Goal: Task Accomplishment & Management: Manage account settings

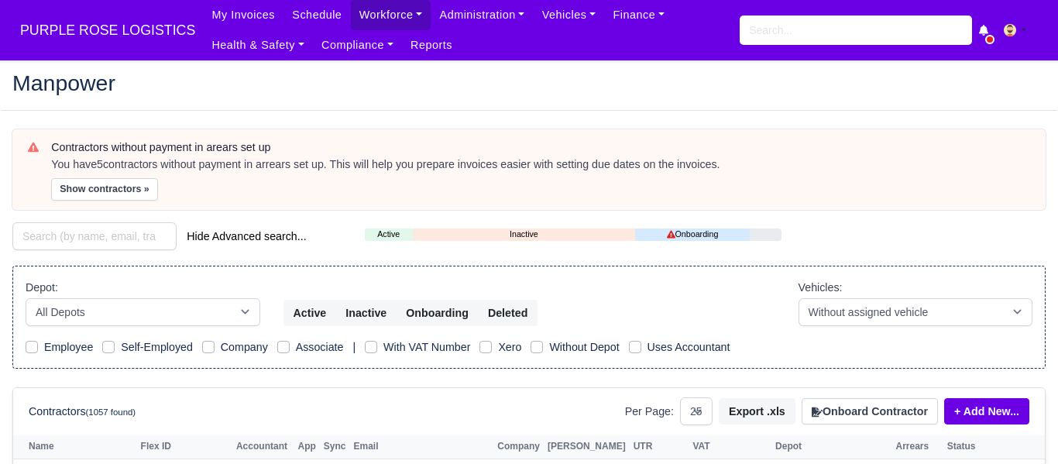
select select "25"
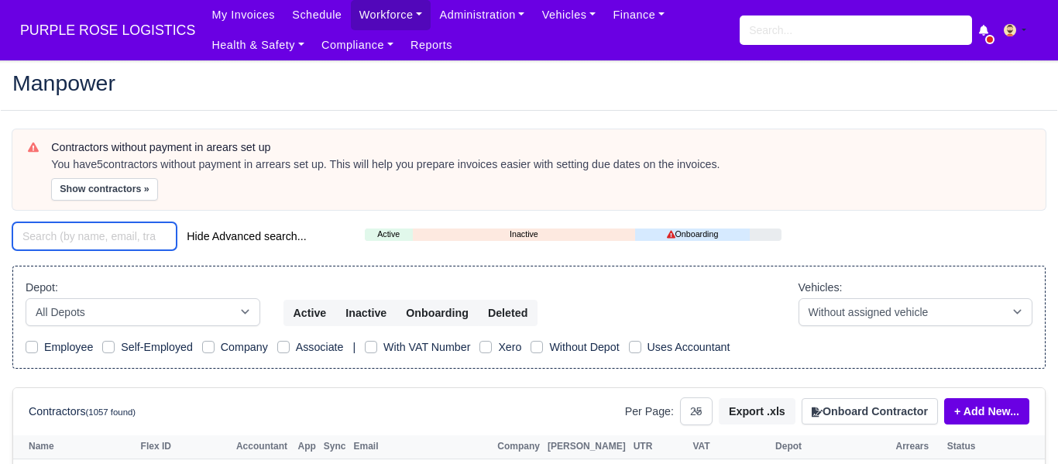
click at [149, 235] on input "search" at bounding box center [94, 236] width 164 height 28
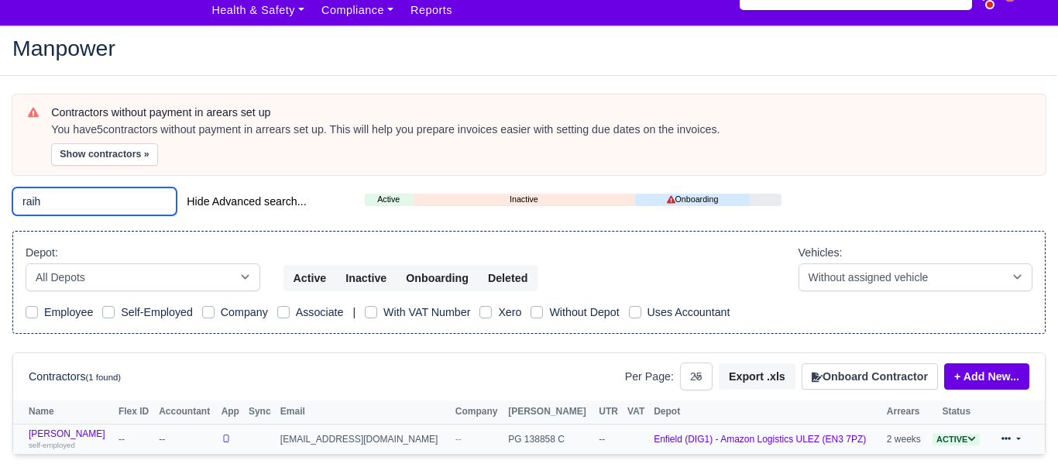
scroll to position [33, 0]
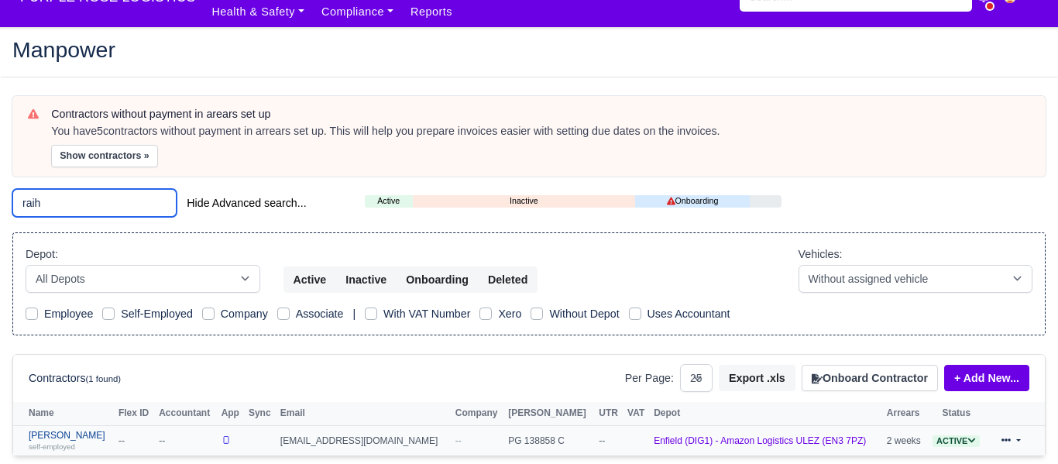
type input "raih"
click at [66, 433] on link "Raihan Tanvir self-employed" at bounding box center [70, 441] width 82 height 22
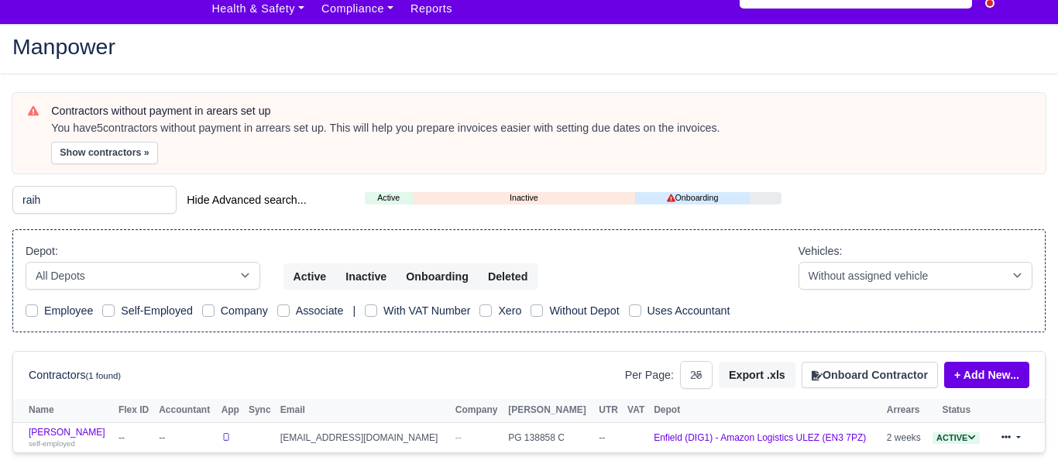
scroll to position [50, 0]
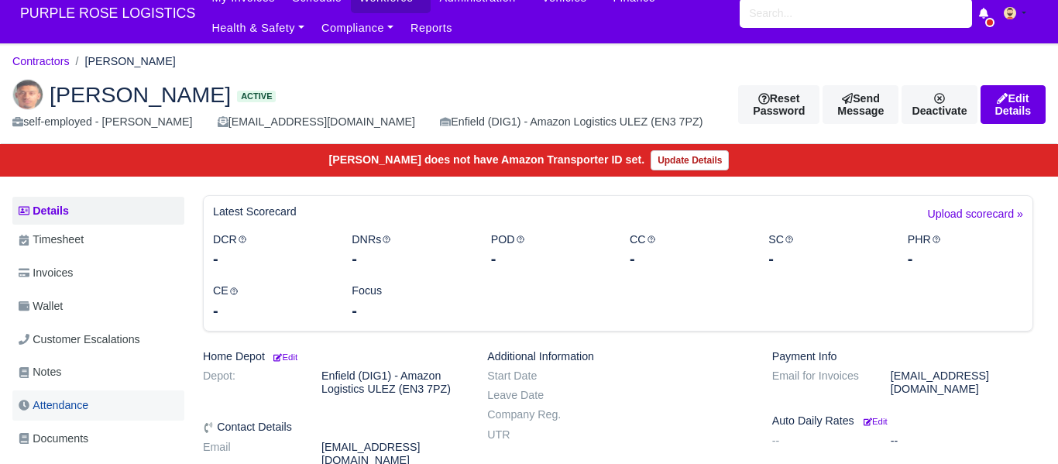
scroll to position [18, 0]
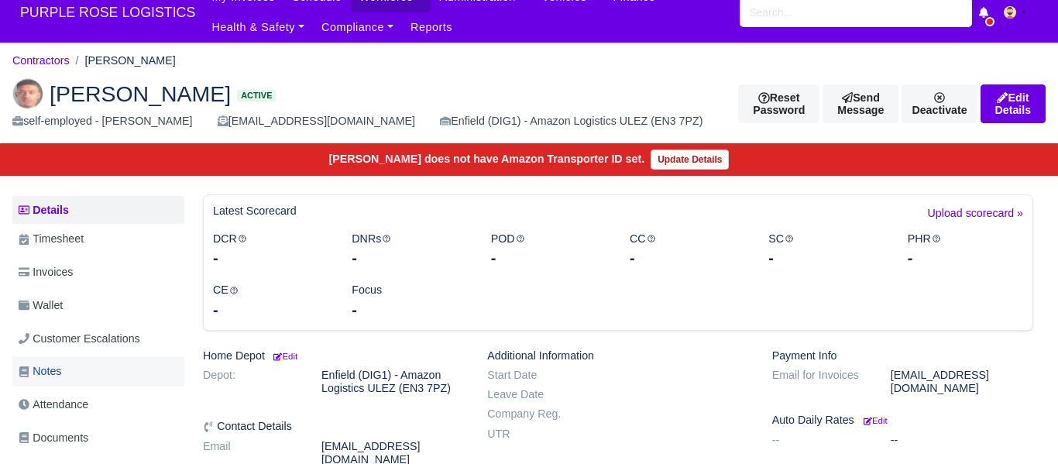
click at [74, 363] on link "Notes" at bounding box center [98, 371] width 172 height 30
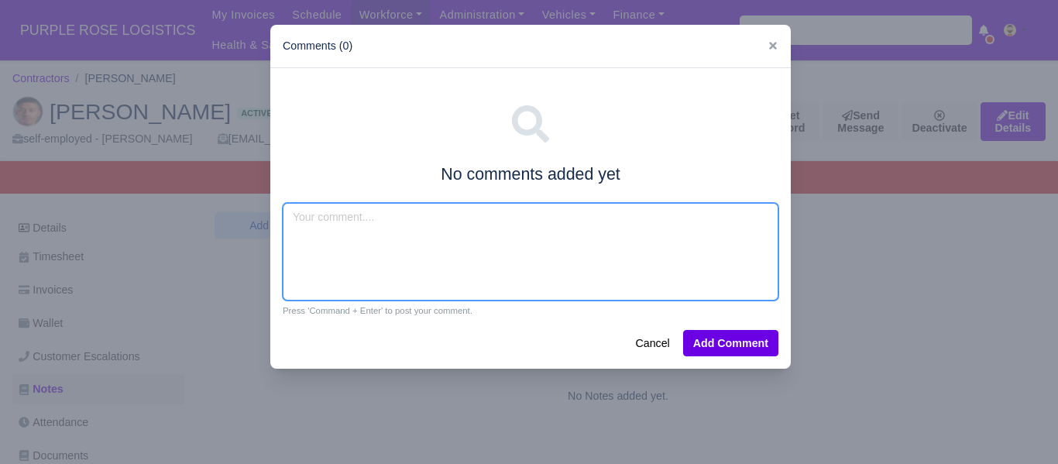
click at [360, 235] on textarea at bounding box center [531, 252] width 496 height 98
type textarea "Amazon flex ,van exp"
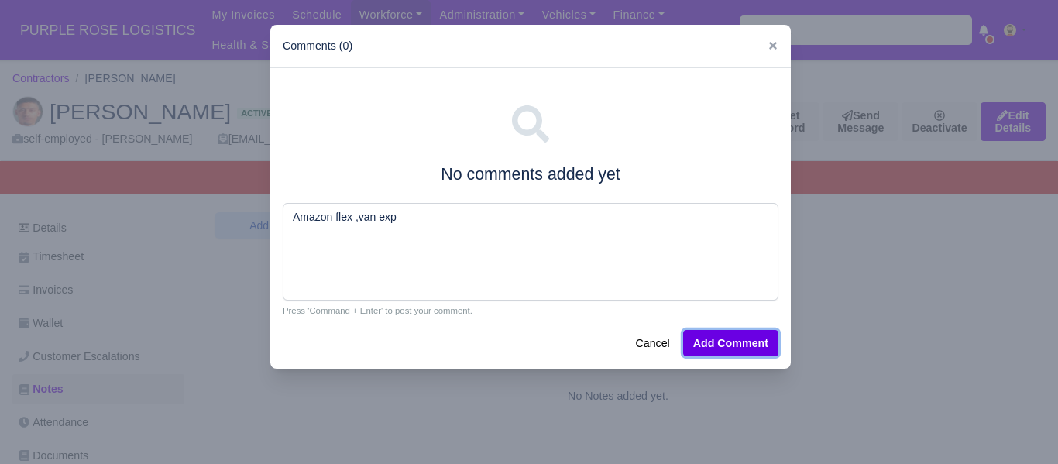
click at [775, 341] on button "Add Comment" at bounding box center [730, 343] width 95 height 26
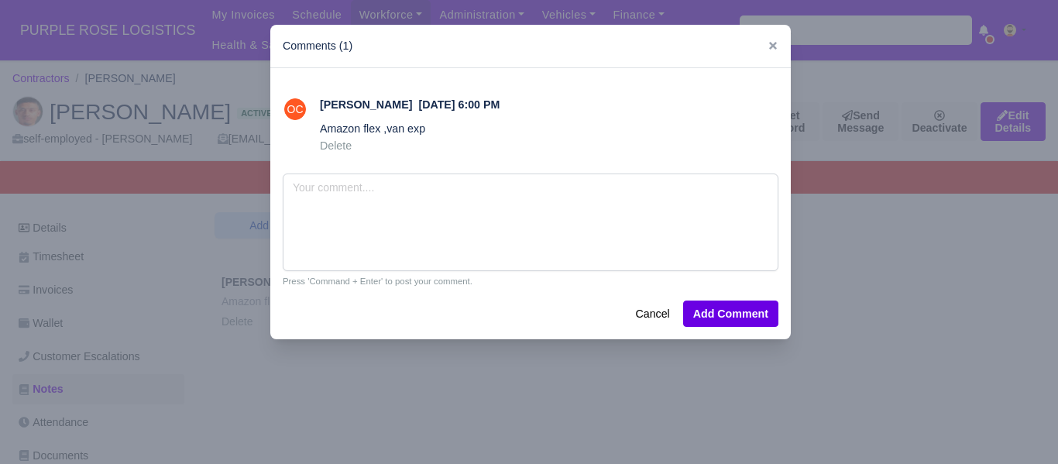
click at [941, 297] on div at bounding box center [529, 232] width 1058 height 464
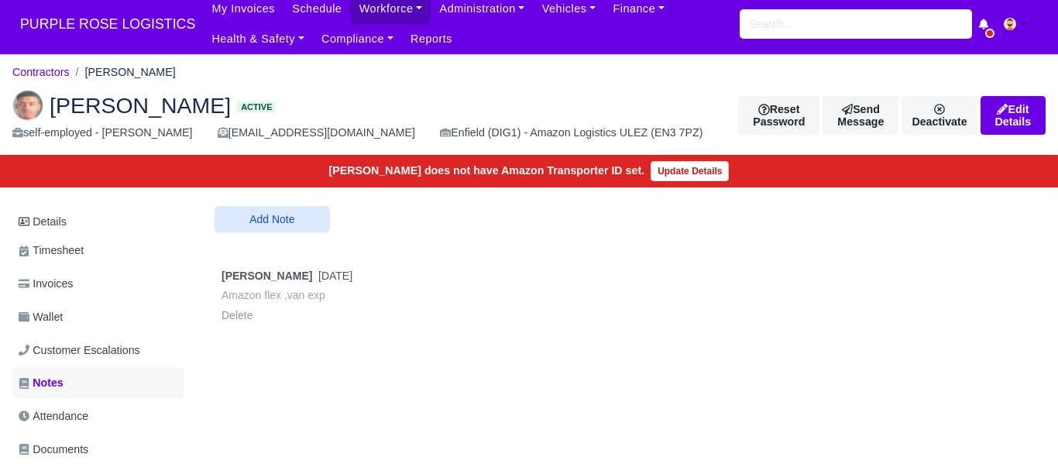
scroll to position [8, 0]
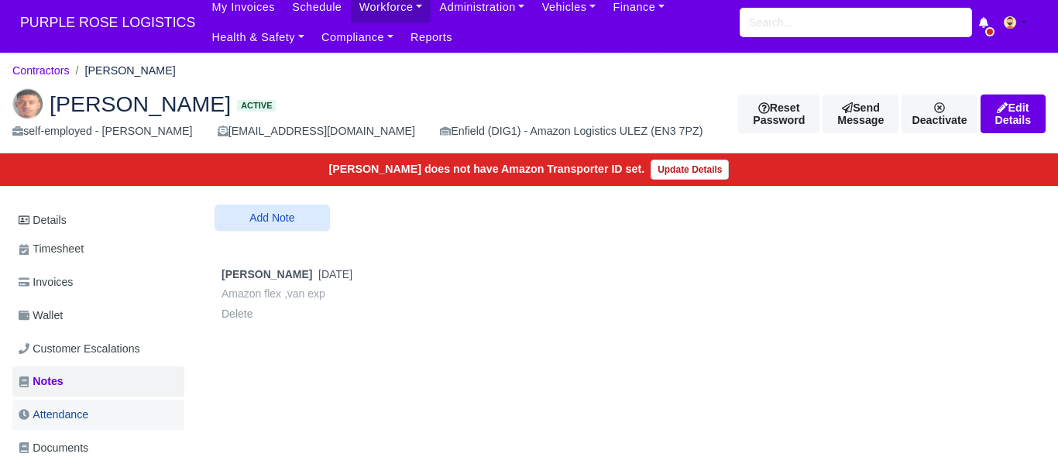
drag, startPoint x: 81, startPoint y: 444, endPoint x: 160, endPoint y: 415, distance: 84.0
click at [81, 444] on span "Documents" at bounding box center [54, 448] width 70 height 18
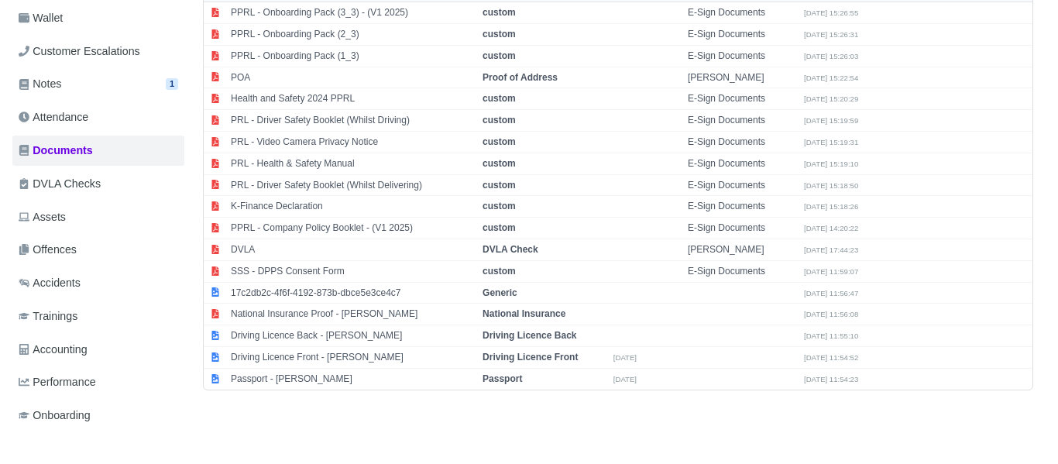
scroll to position [321, 0]
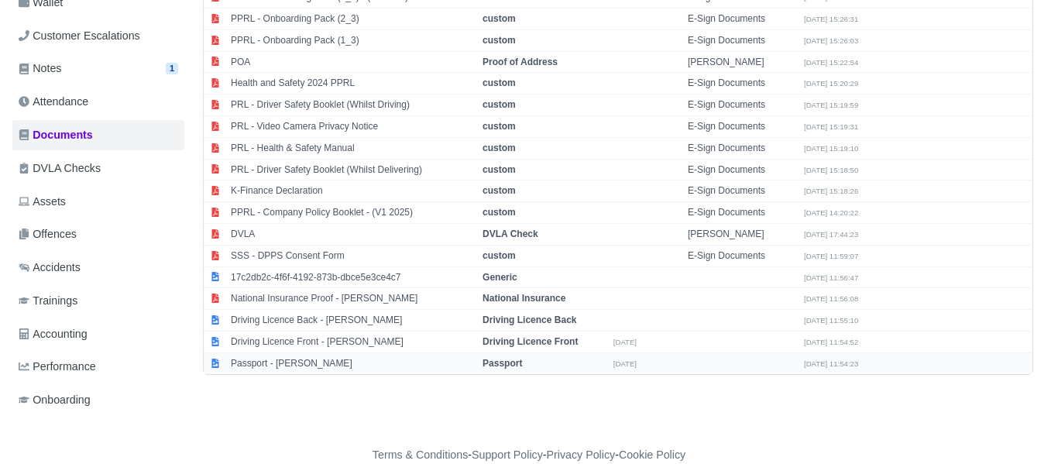
click at [503, 364] on strong "Passport" at bounding box center [501, 363] width 39 height 11
select select "passport"
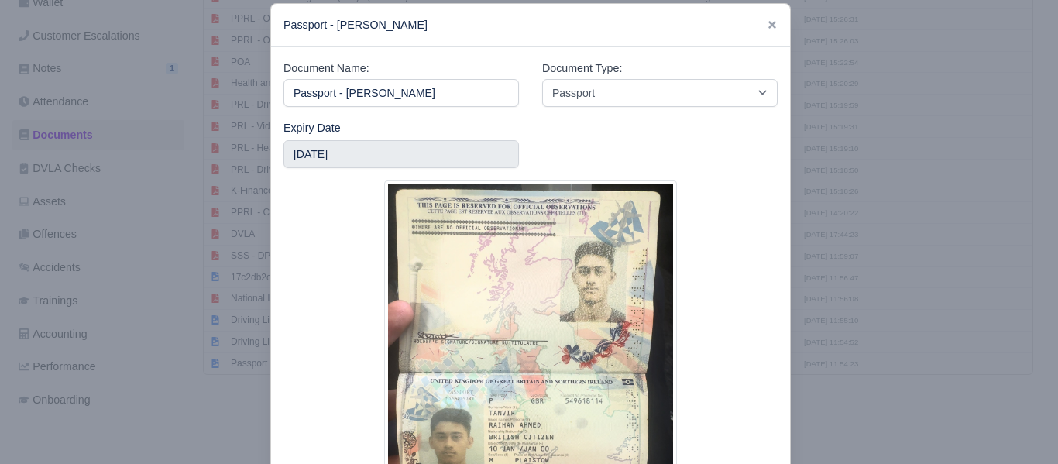
scroll to position [23, 0]
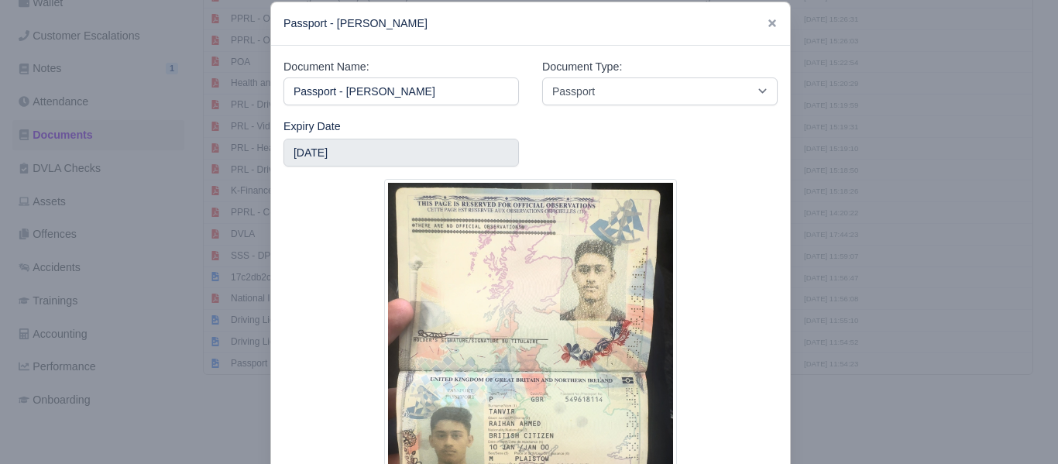
click at [836, 290] on div at bounding box center [529, 232] width 1058 height 464
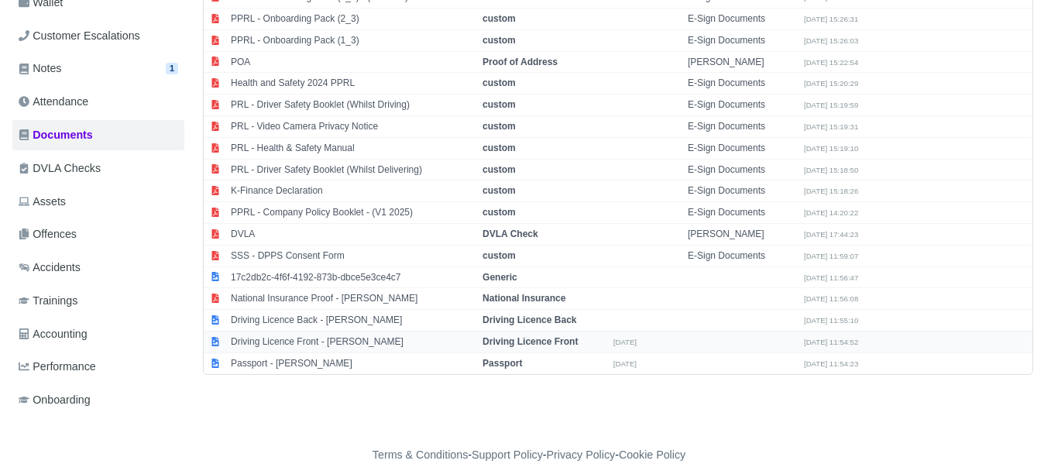
click at [553, 343] on strong "Driving Licence Front" at bounding box center [529, 341] width 95 height 11
select select "driving-licence-front"
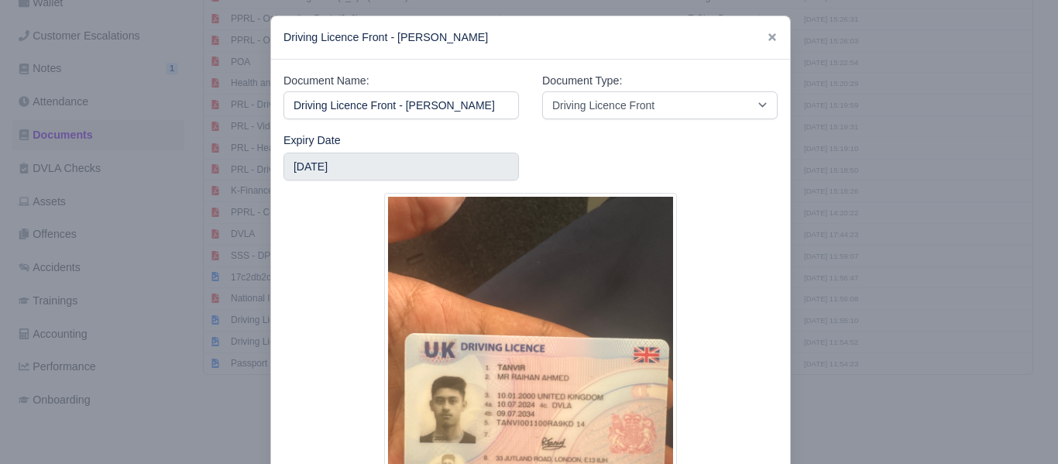
scroll to position [9, 0]
click at [841, 302] on div at bounding box center [529, 232] width 1058 height 464
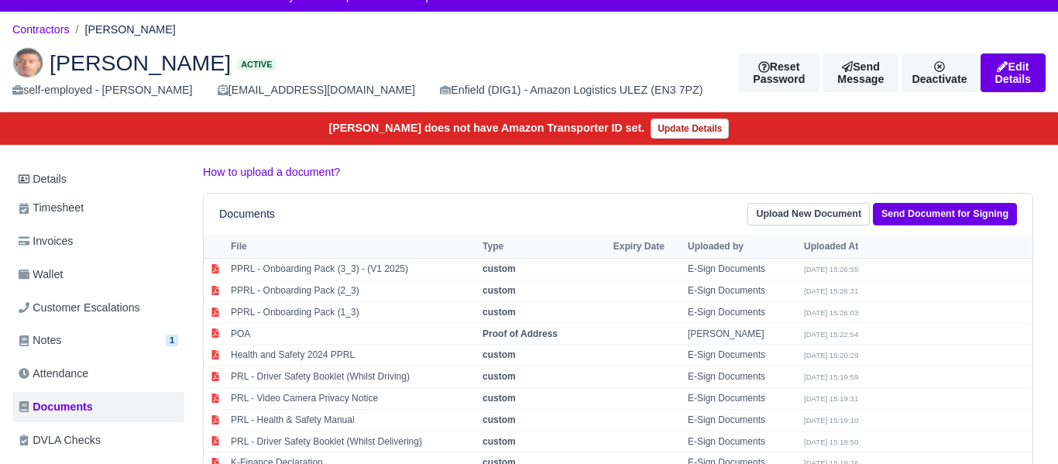
scroll to position [0, 0]
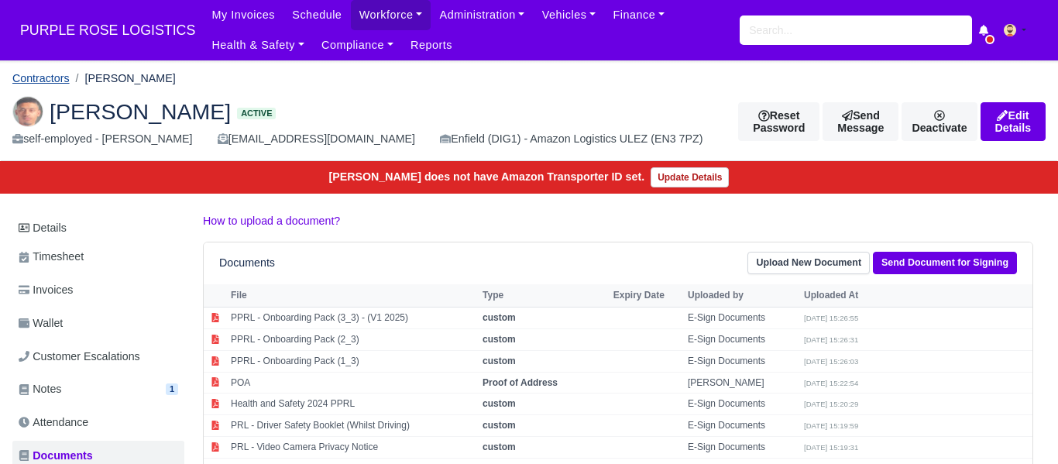
click at [52, 73] on link "Contractors" at bounding box center [40, 78] width 57 height 12
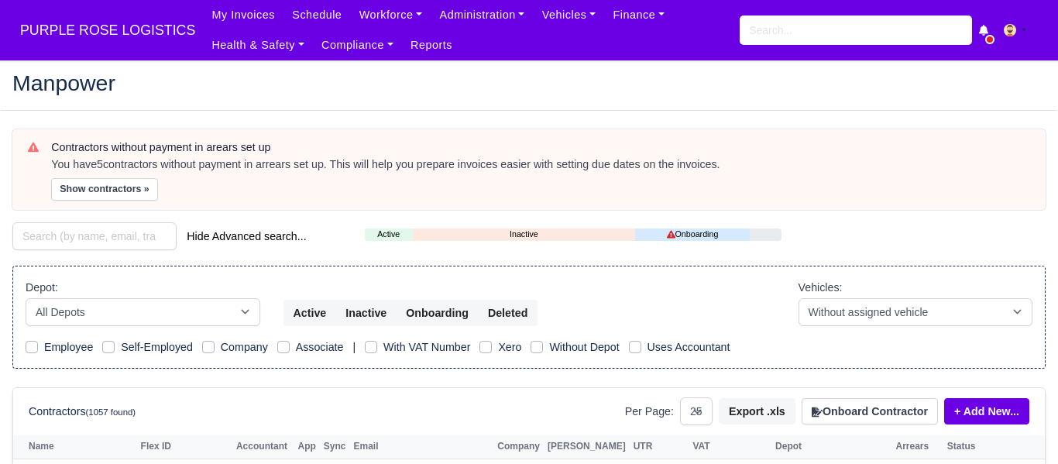
select select "25"
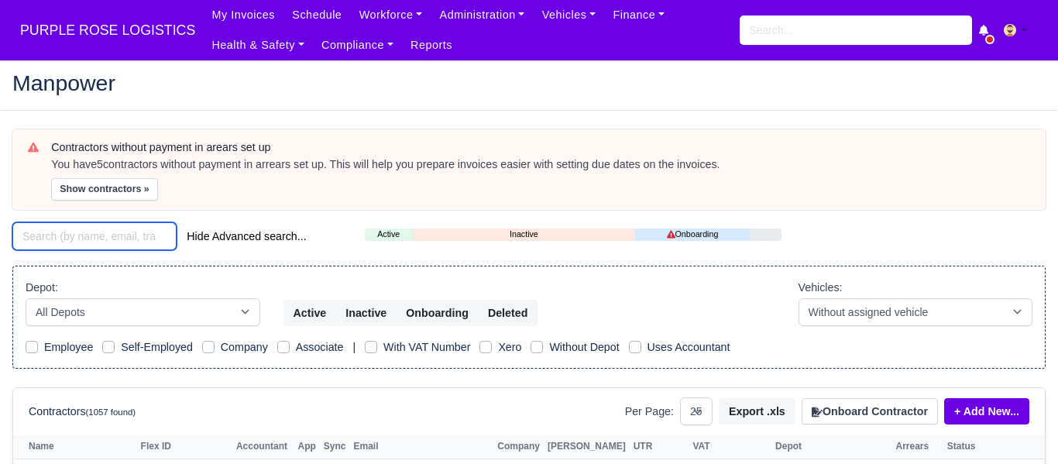
click at [95, 232] on input "search" at bounding box center [94, 236] width 164 height 28
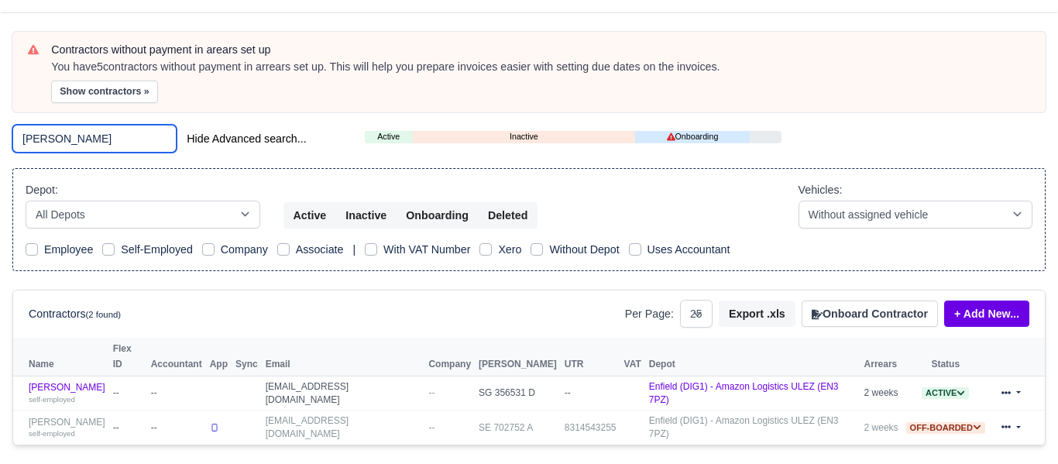
scroll to position [112, 0]
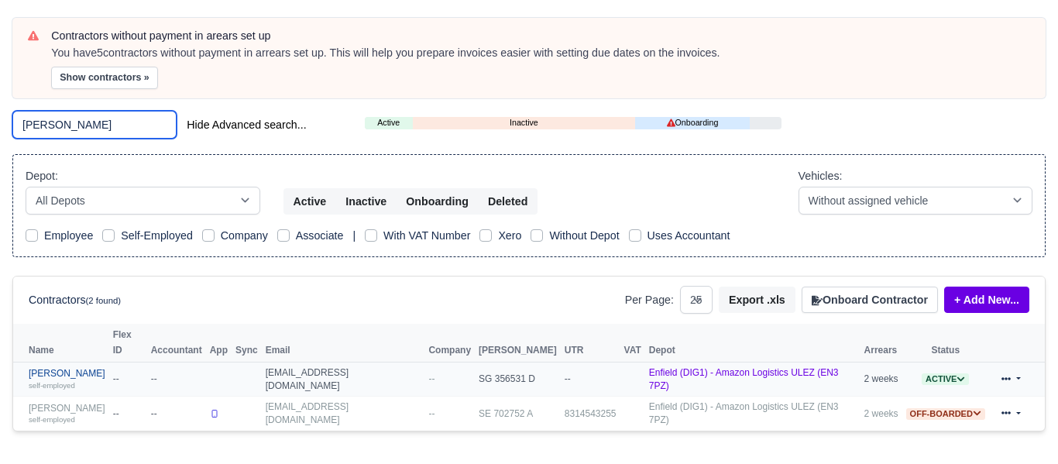
type input "awale"
click at [73, 368] on link "Anders Awale self-employed" at bounding box center [67, 379] width 77 height 22
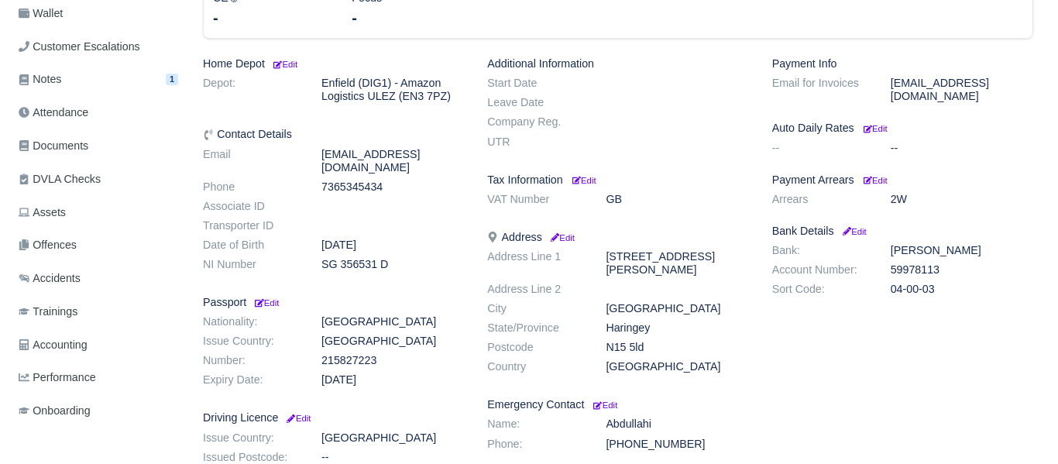
scroll to position [305, 0]
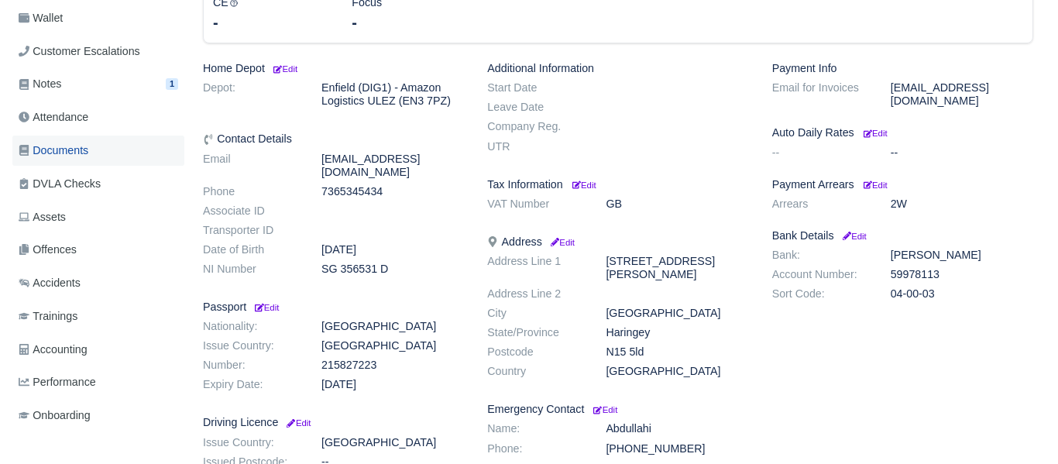
click at [77, 153] on span "Documents" at bounding box center [54, 151] width 70 height 18
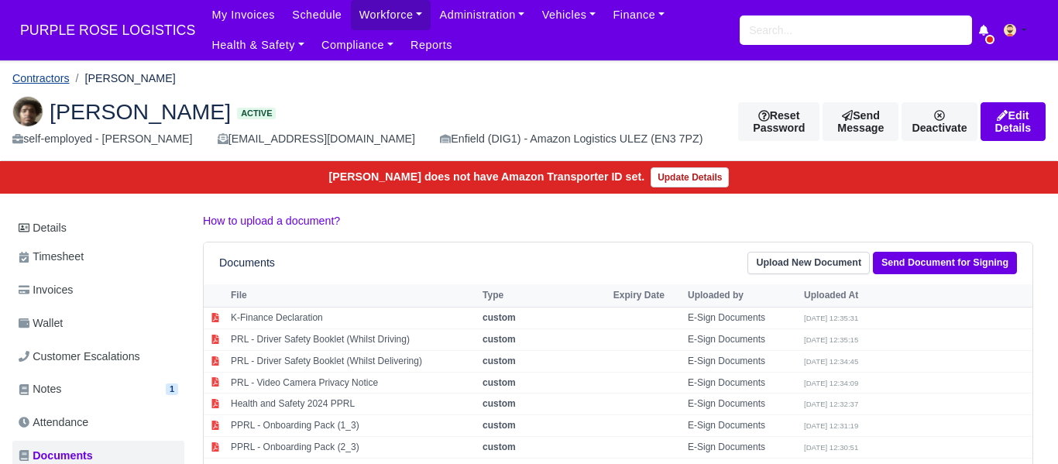
click at [43, 77] on link "Contractors" at bounding box center [40, 78] width 57 height 12
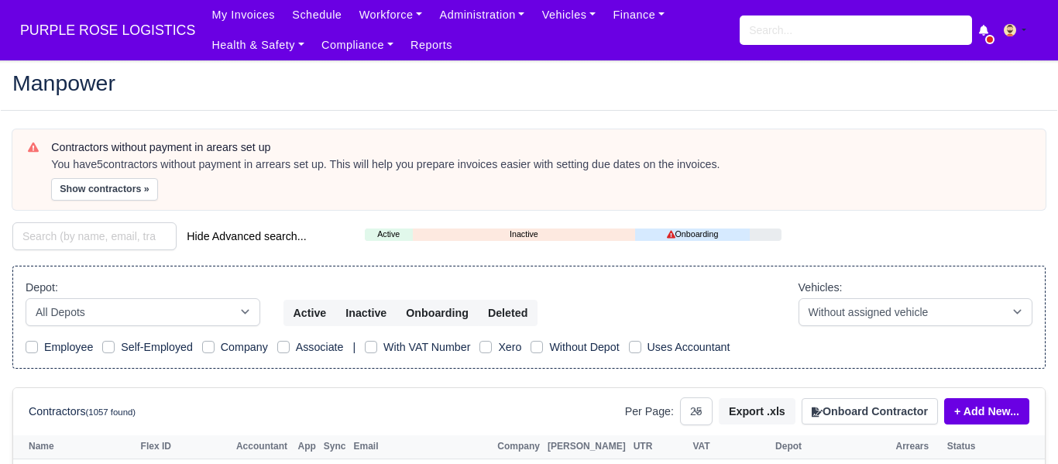
select select "25"
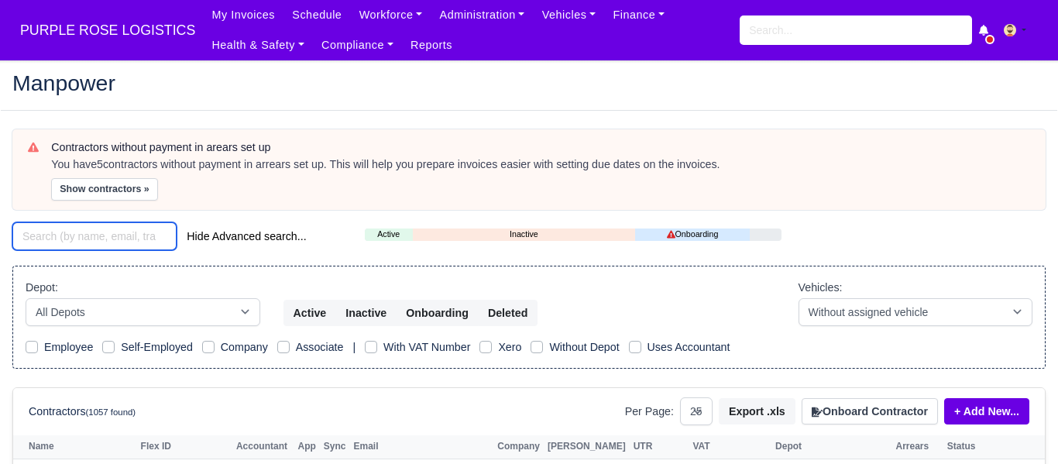
click at [87, 235] on input "search" at bounding box center [94, 236] width 164 height 28
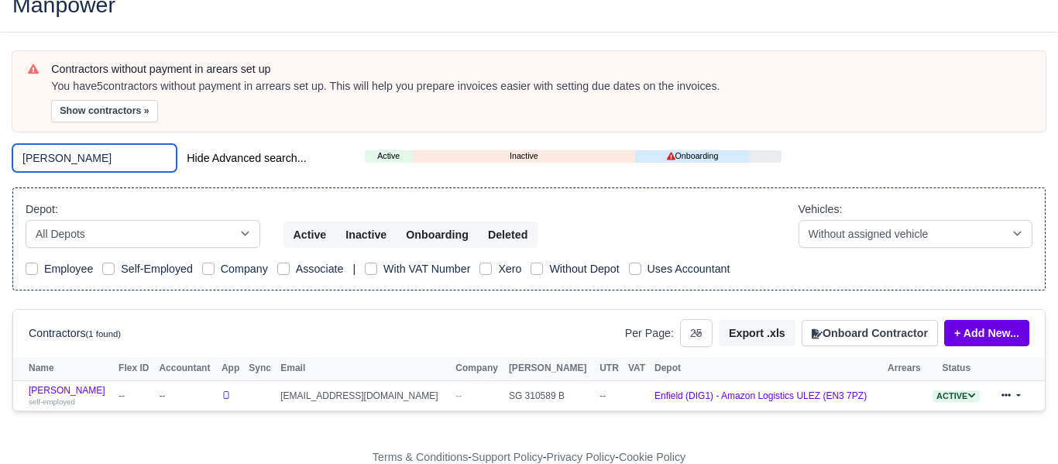
scroll to position [81, 0]
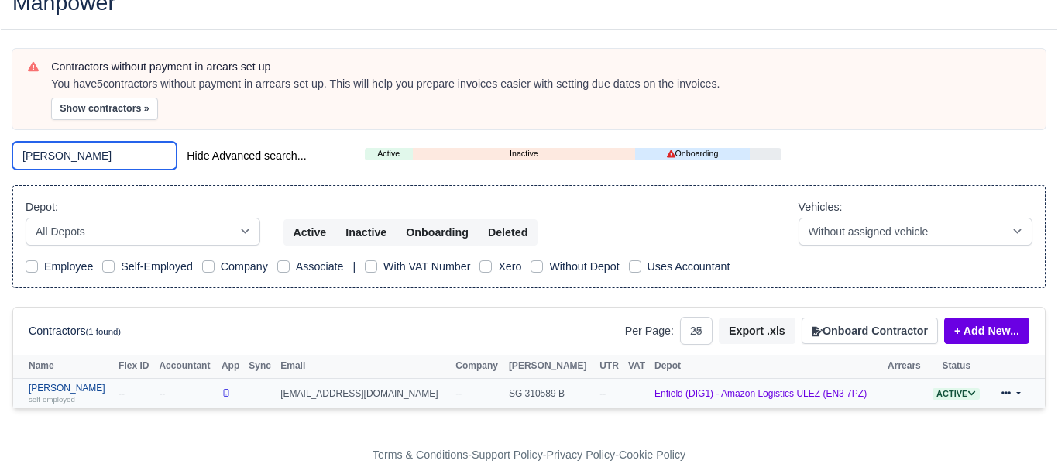
type input "gideon"
click at [91, 383] on link "Gideon Atobamrere self-employed" at bounding box center [70, 394] width 82 height 22
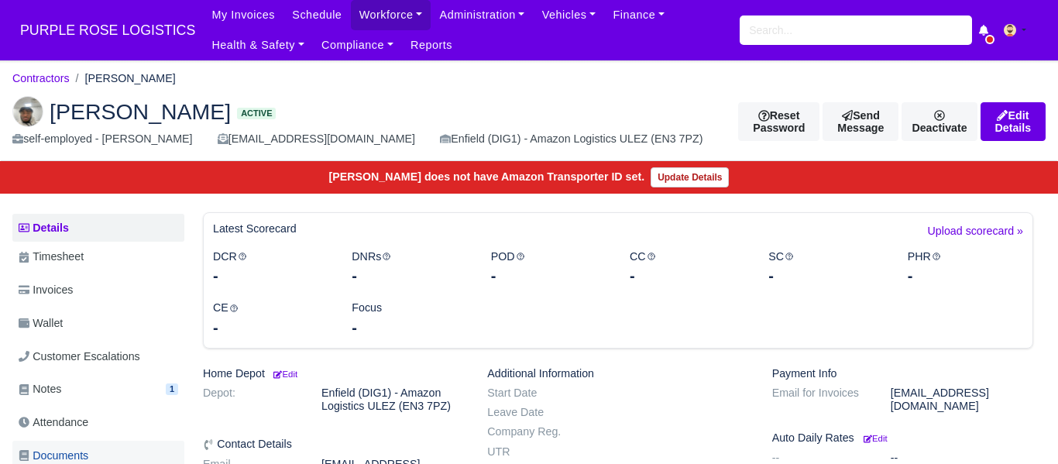
click at [85, 449] on span "Documents" at bounding box center [54, 456] width 70 height 18
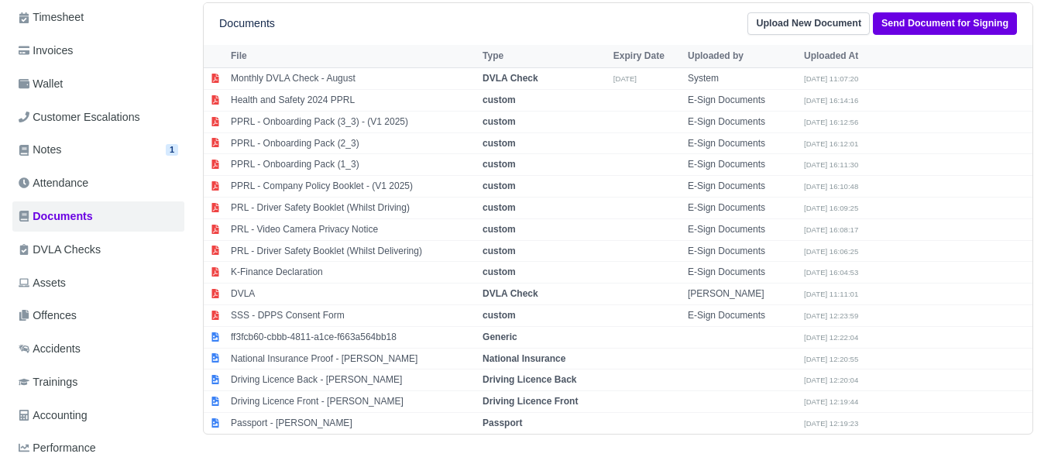
scroll to position [302, 0]
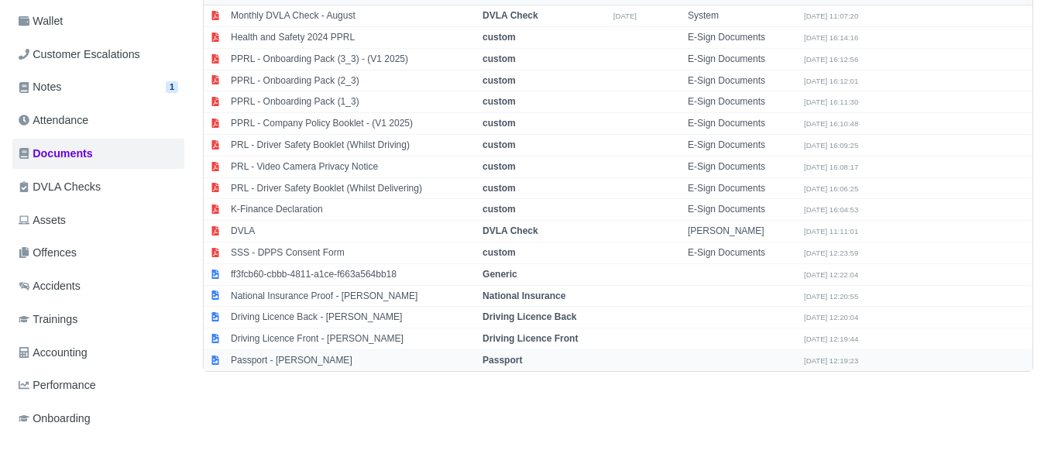
click at [513, 360] on strong "Passport" at bounding box center [501, 360] width 39 height 11
select select "passport"
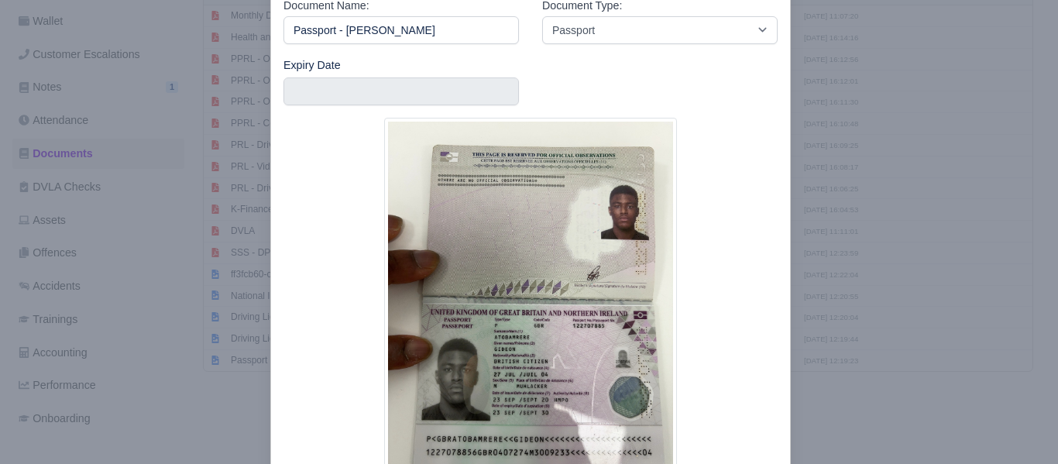
scroll to position [93, 0]
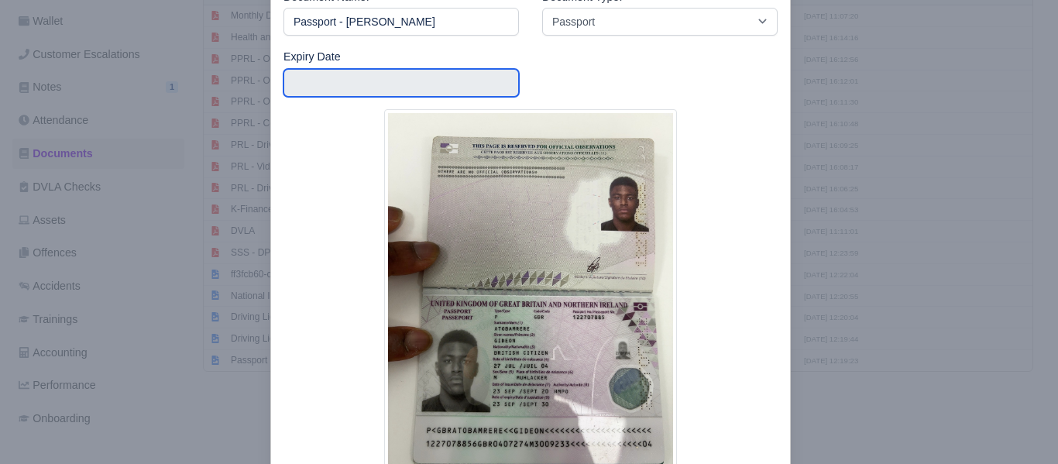
click at [335, 87] on input "text" at bounding box center [400, 83] width 235 height 28
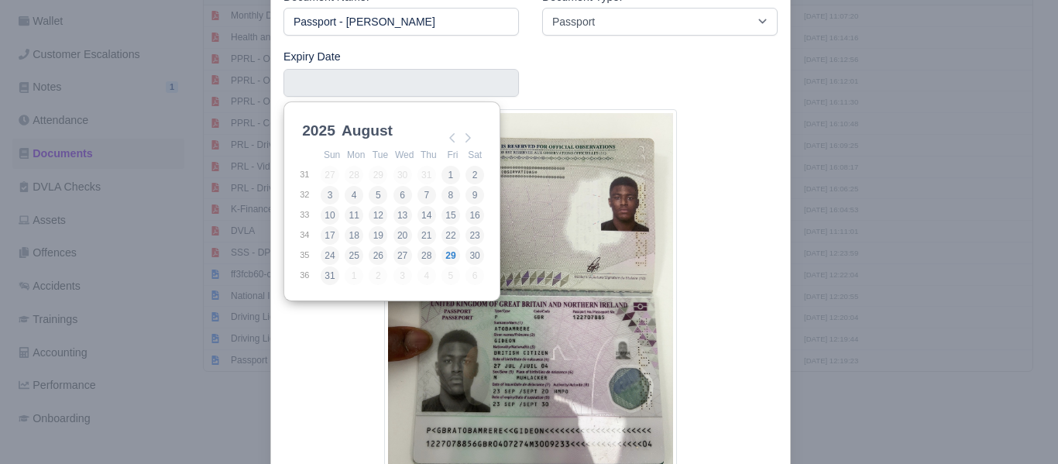
click at [327, 132] on select "2025 2026 2027 2028 2029 2030 2031 2032 2033 2034 2035 2036 2037 2038 2039 2040…" at bounding box center [334, 139] width 70 height 33
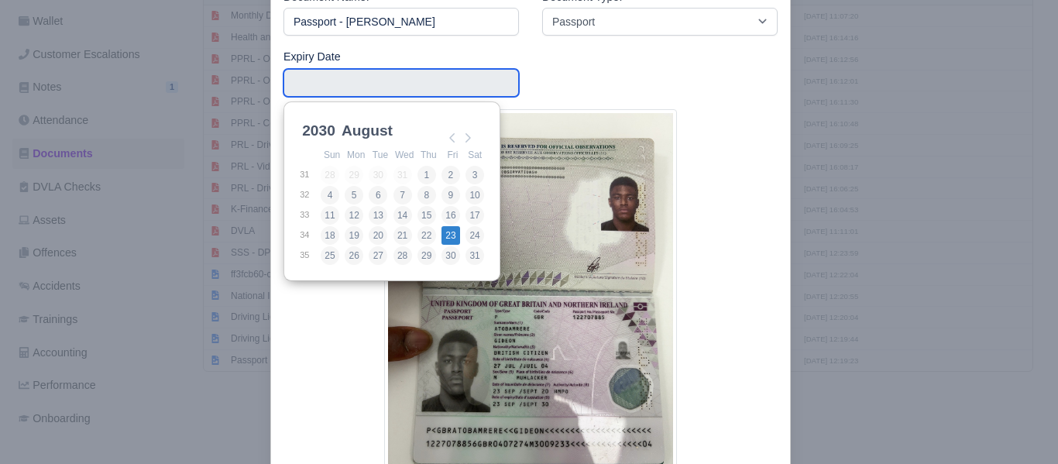
type input "2030-08-23"
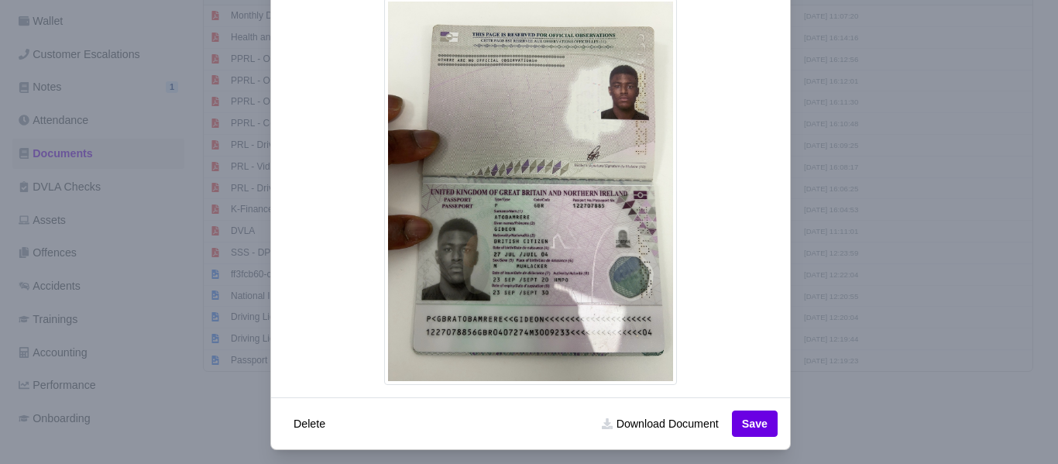
scroll to position [214, 0]
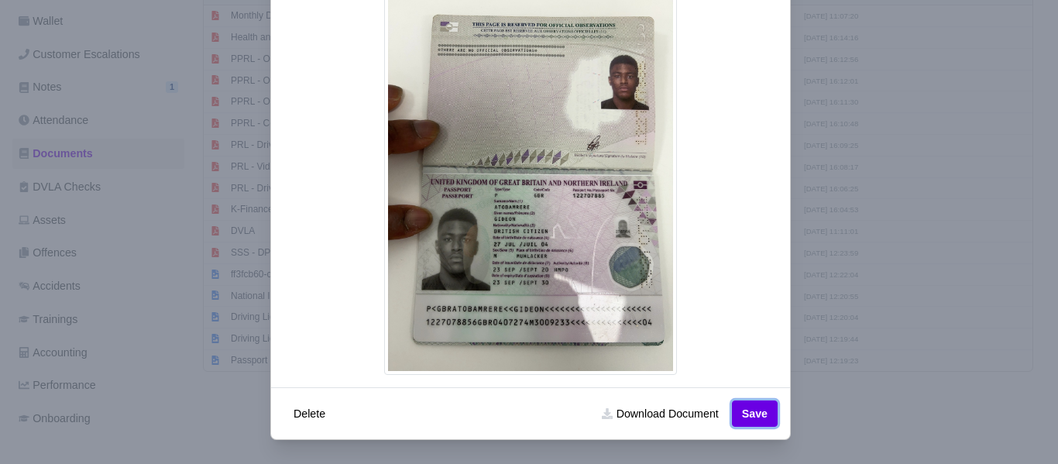
click at [752, 408] on button "Save" at bounding box center [755, 413] width 46 height 26
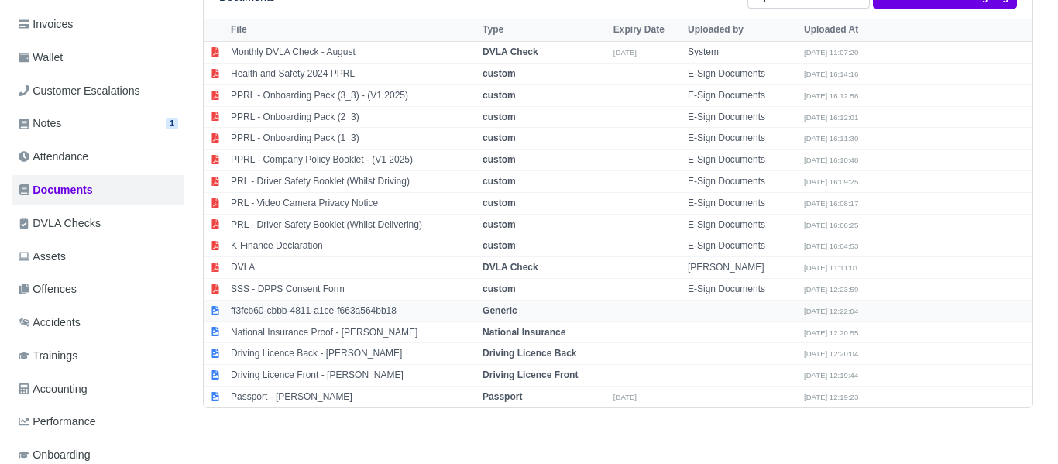
scroll to position [273, 0]
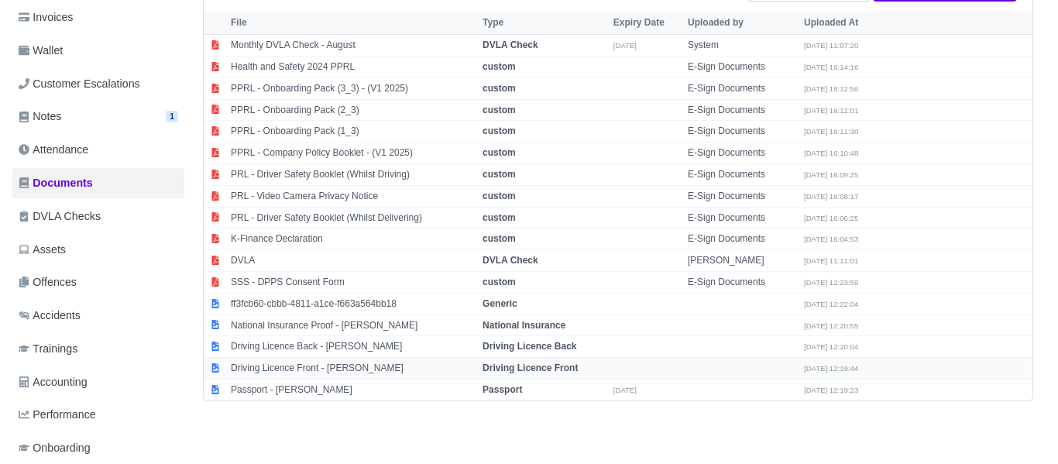
click at [557, 363] on strong "Driving Licence Front" at bounding box center [529, 367] width 95 height 11
select select "driving-licence-front"
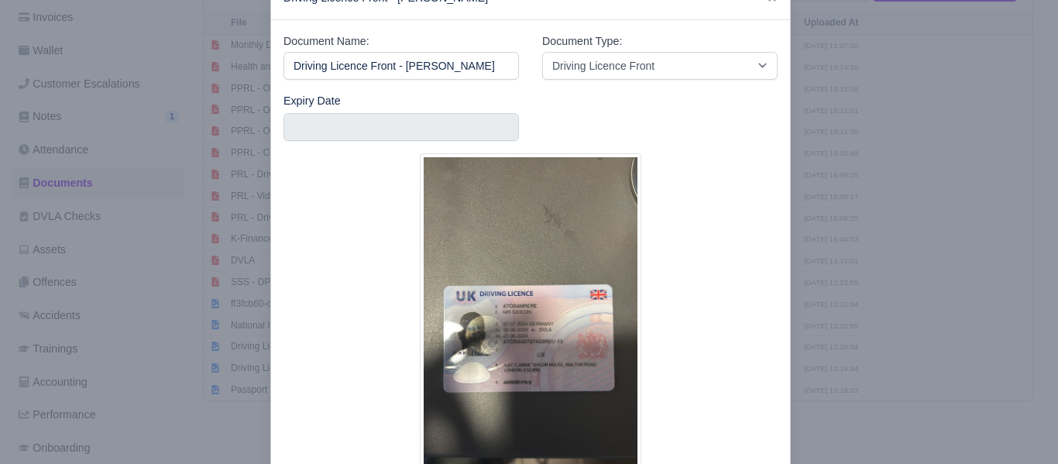
scroll to position [54, 0]
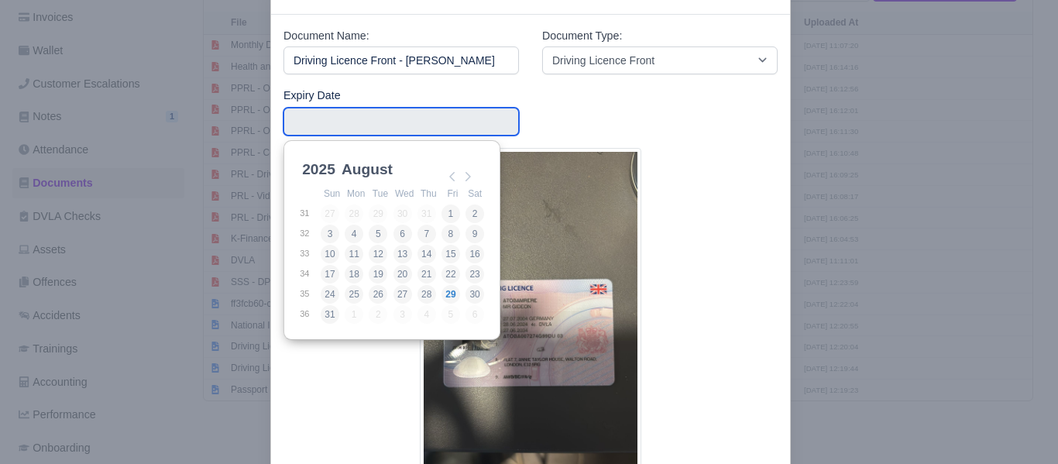
click at [326, 117] on input "Use the arrow keys to pick a date" at bounding box center [400, 122] width 235 height 28
click at [331, 173] on select "2025 2026 2027 2028 2029 2030 2031 2032 2033 2034 2035 2036 2037 2038 2039 2040…" at bounding box center [334, 178] width 70 height 33
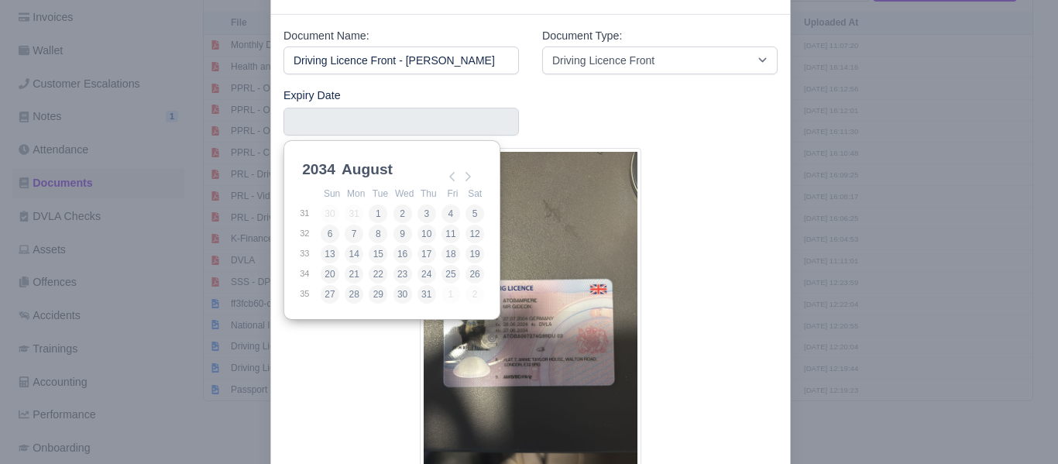
click at [371, 168] on select "January February March April May June July August September October November De…" at bounding box center [389, 178] width 103 height 33
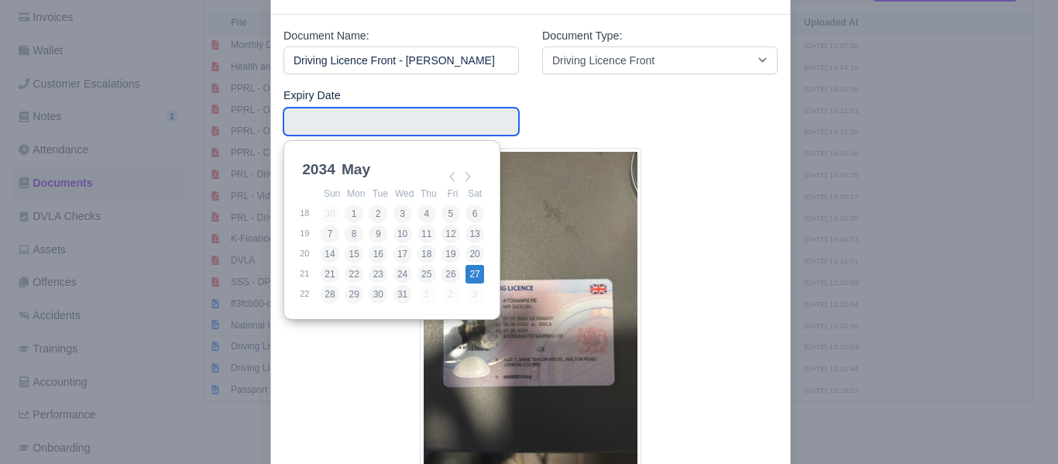
type input "2034-05-27"
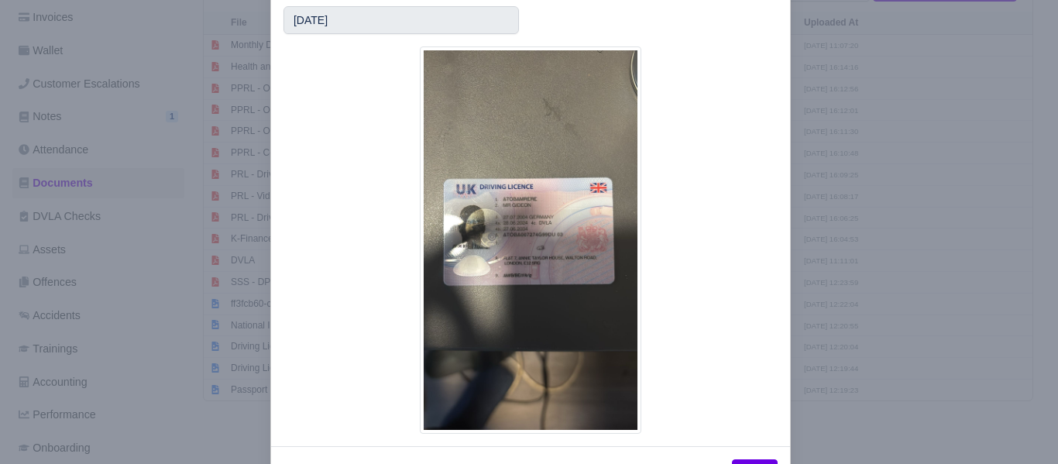
scroll to position [215, 0]
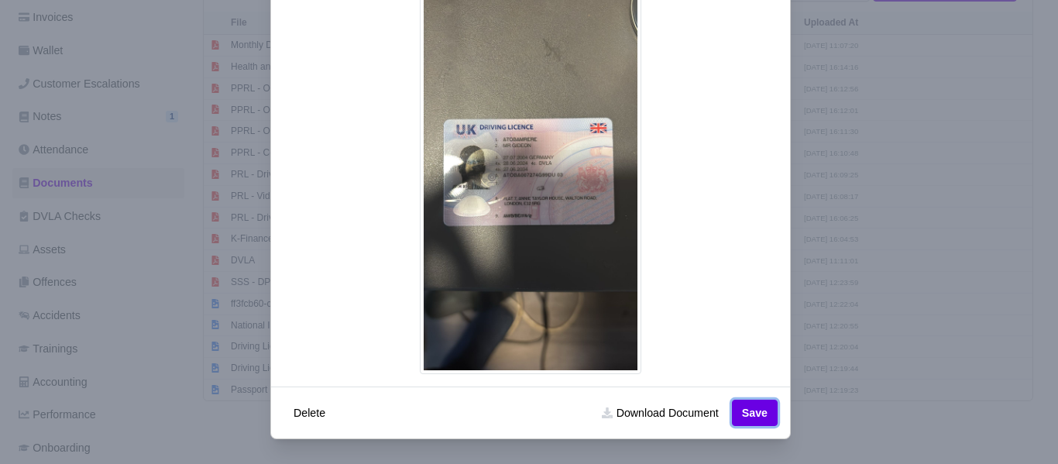
click at [735, 417] on button "Save" at bounding box center [755, 413] width 46 height 26
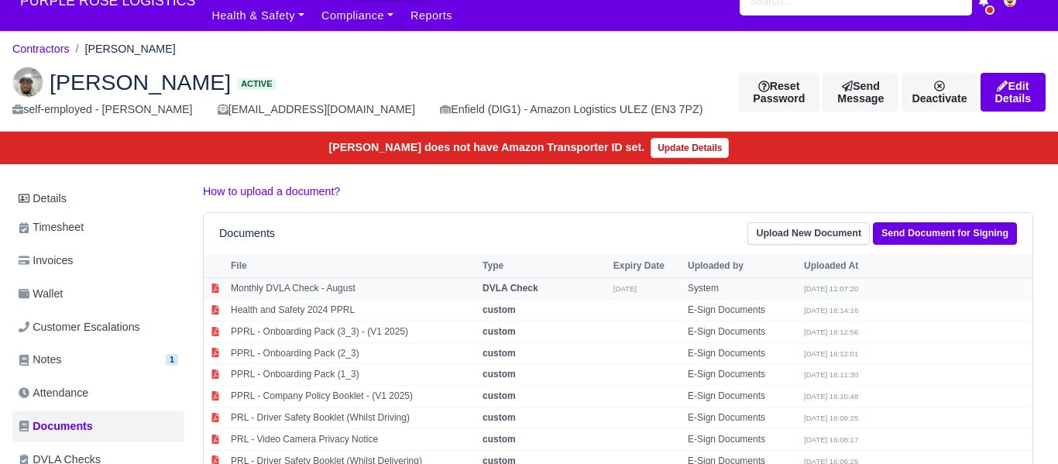
drag, startPoint x: 432, startPoint y: 289, endPoint x: 402, endPoint y: 283, distance: 30.8
